Goal: Task Accomplishment & Management: Manage account settings

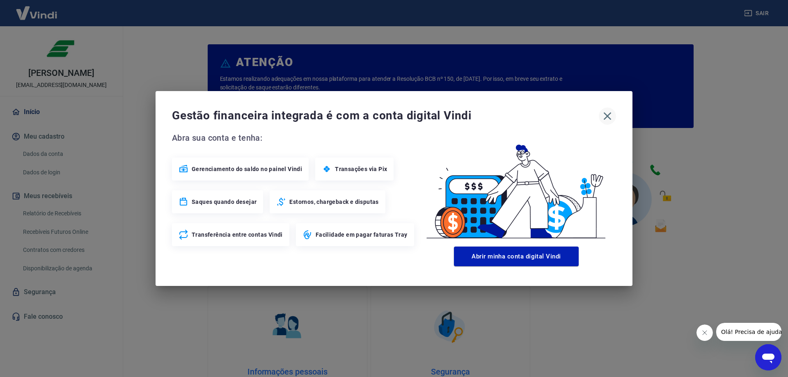
click at [610, 114] on icon "button" at bounding box center [607, 116] width 13 height 13
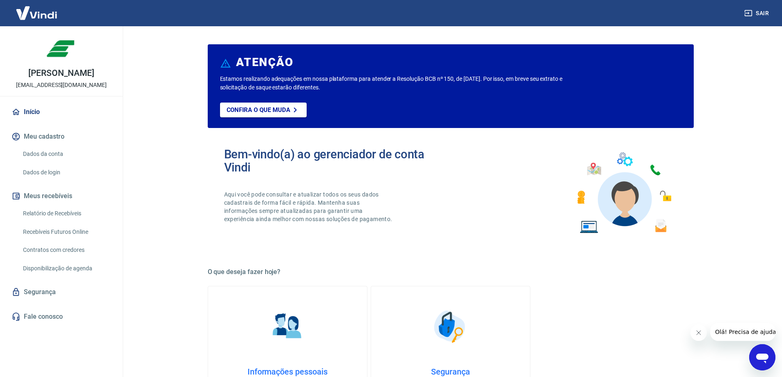
drag, startPoint x: 65, startPoint y: 222, endPoint x: 171, endPoint y: 240, distance: 107.4
click at [65, 222] on link "Relatório de Recebíveis" at bounding box center [66, 213] width 93 height 17
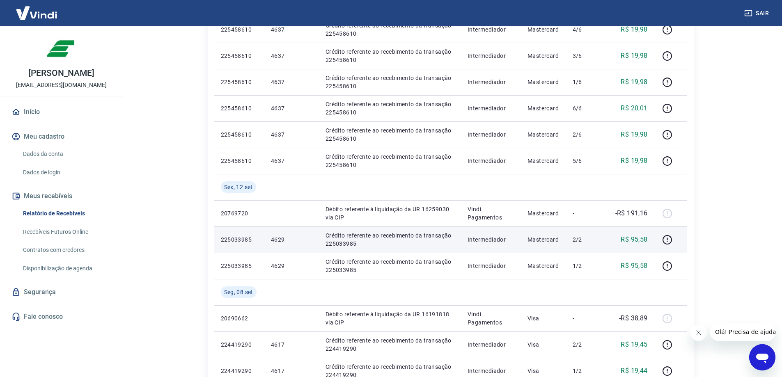
scroll to position [164, 0]
